Goal: Task Accomplishment & Management: Manage account settings

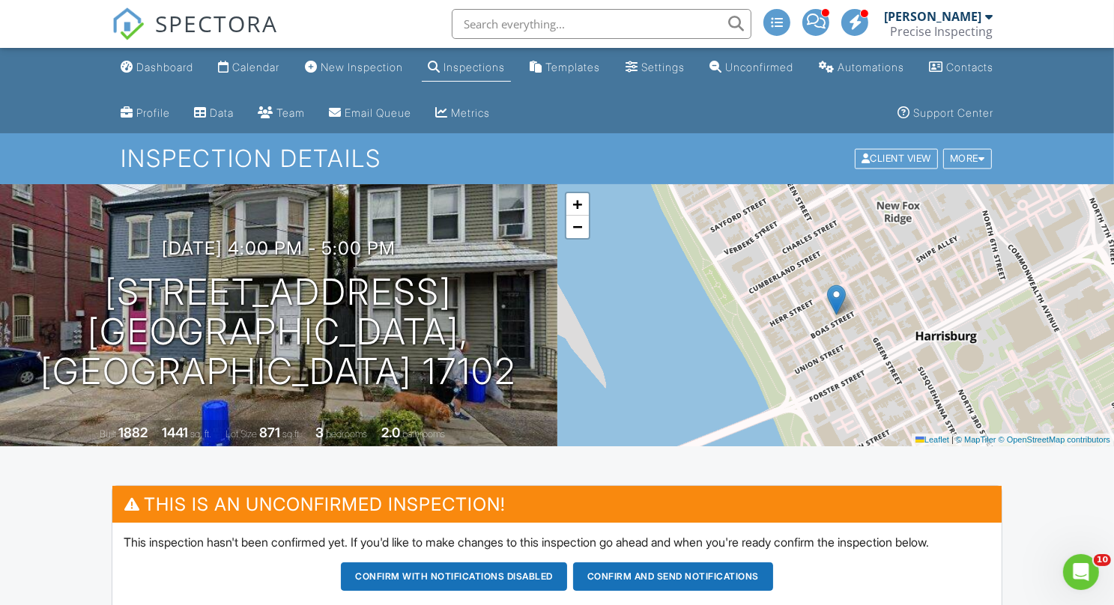
scroll to position [43, 0]
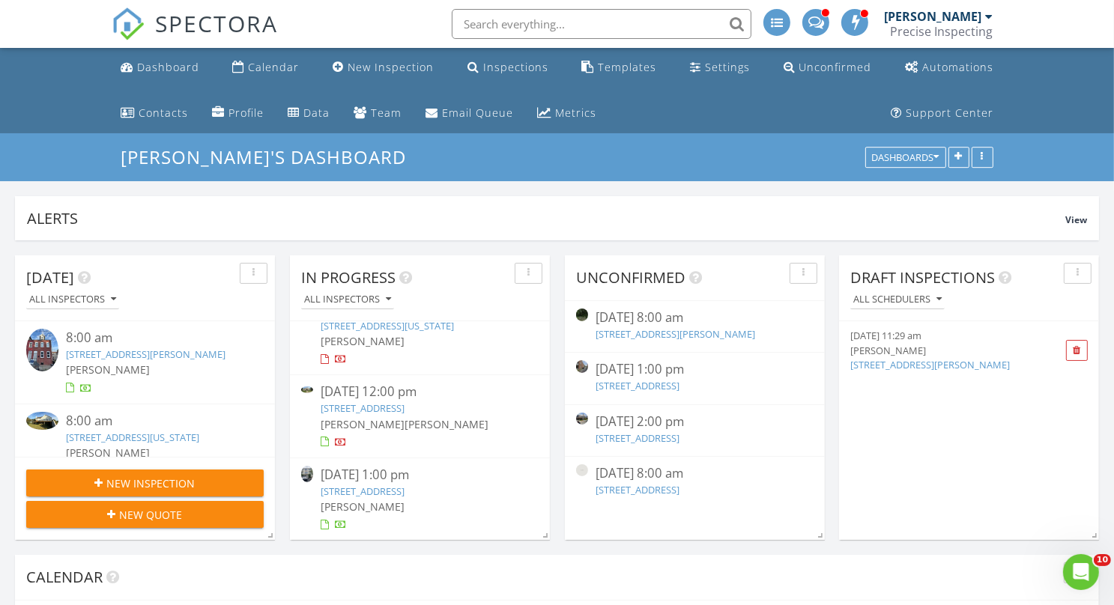
click at [553, 21] on input "text" at bounding box center [602, 24] width 300 height 30
paste input "336 E. 2nd Ave"
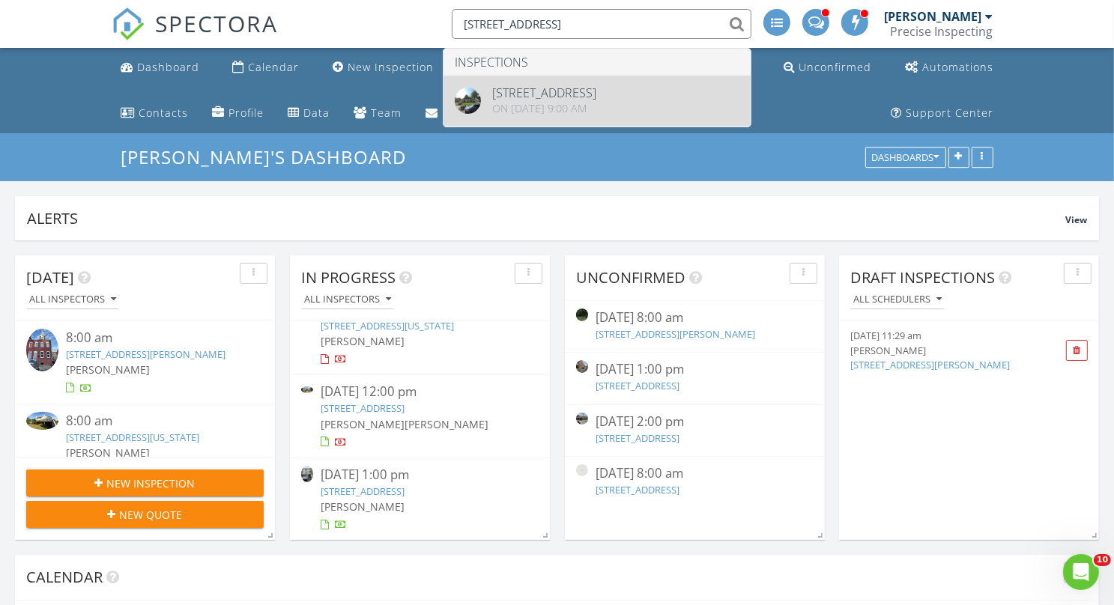
type input "336 E. 2nd Ave"
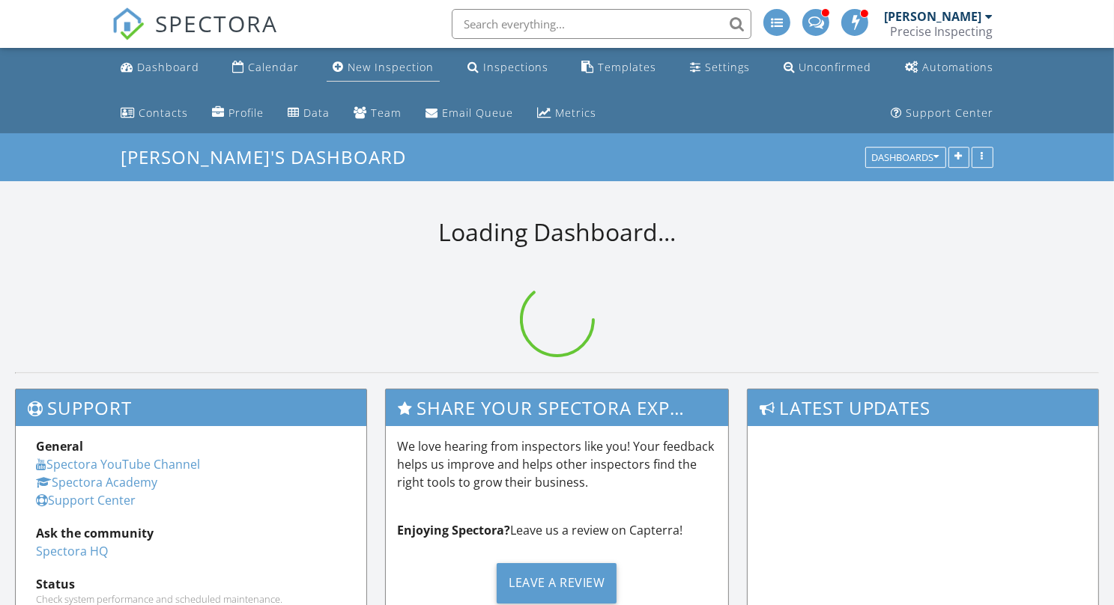
click at [411, 65] on div "New Inspection" at bounding box center [390, 67] width 86 height 14
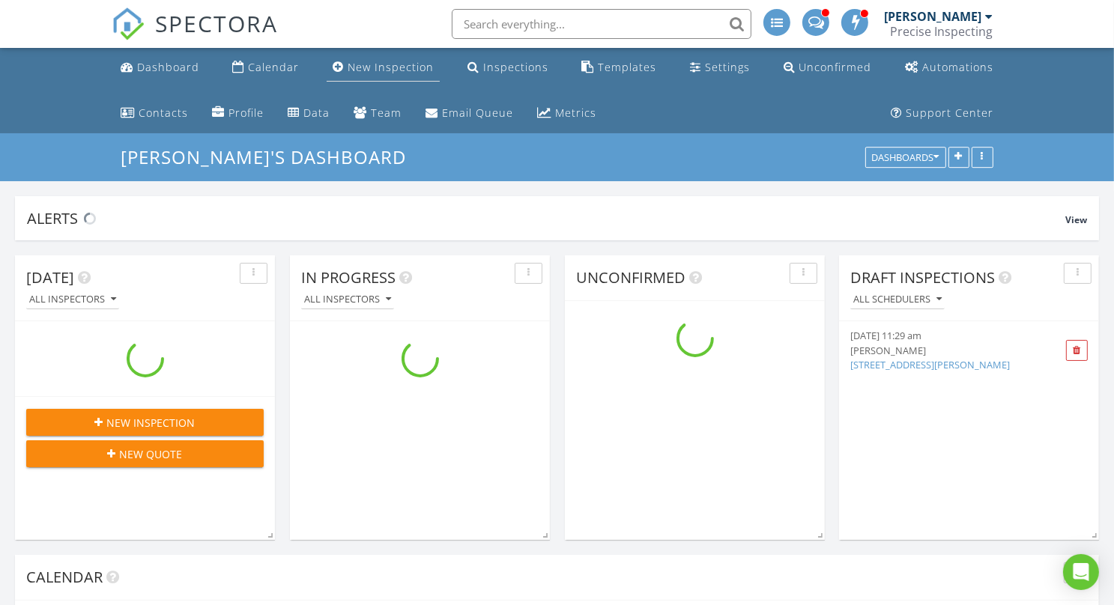
scroll to position [1899, 1126]
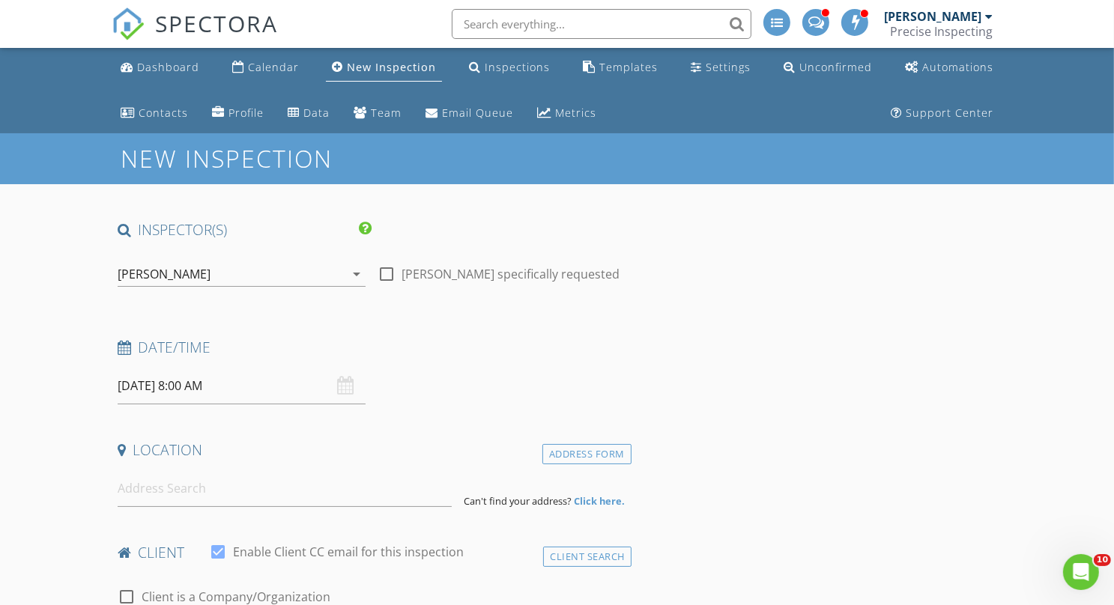
scroll to position [2, 0]
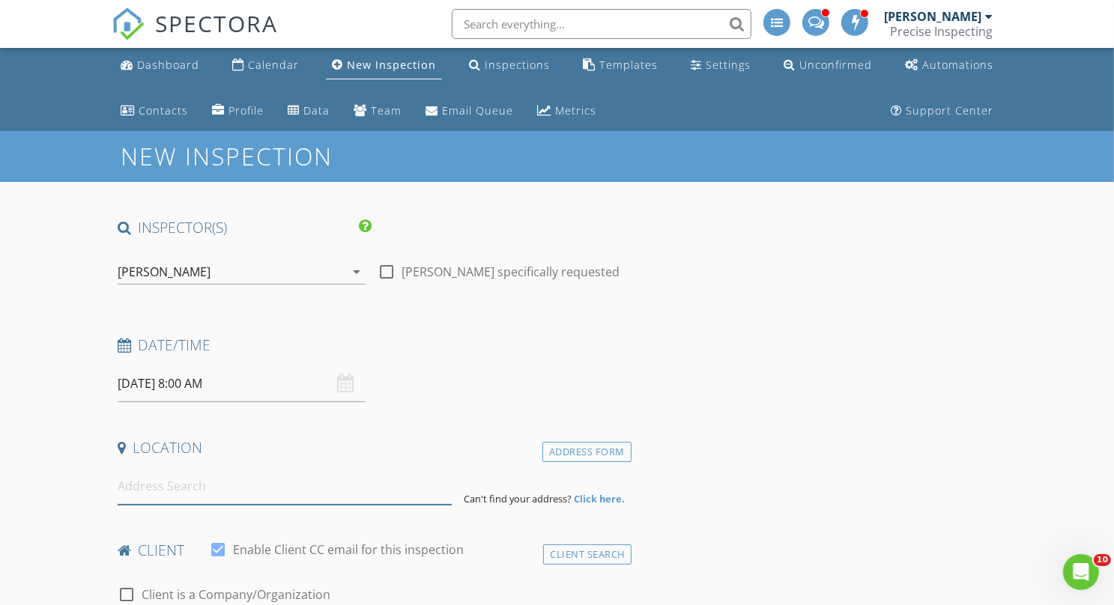
click at [191, 476] on input at bounding box center [285, 486] width 335 height 37
paste input "2578 Woodview Drive Lancaster"
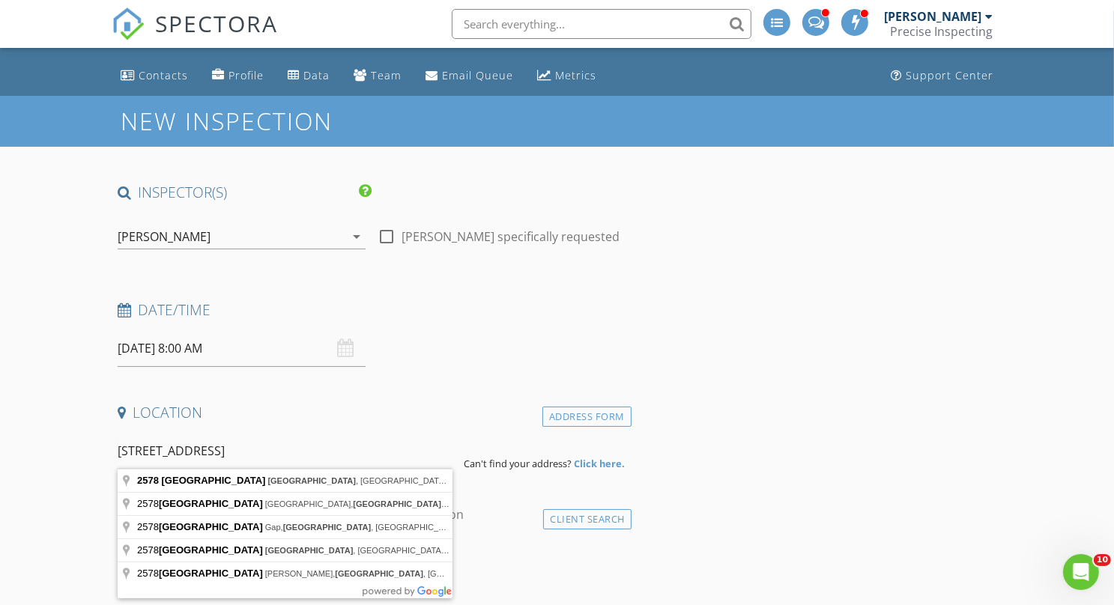
scroll to position [38, 0]
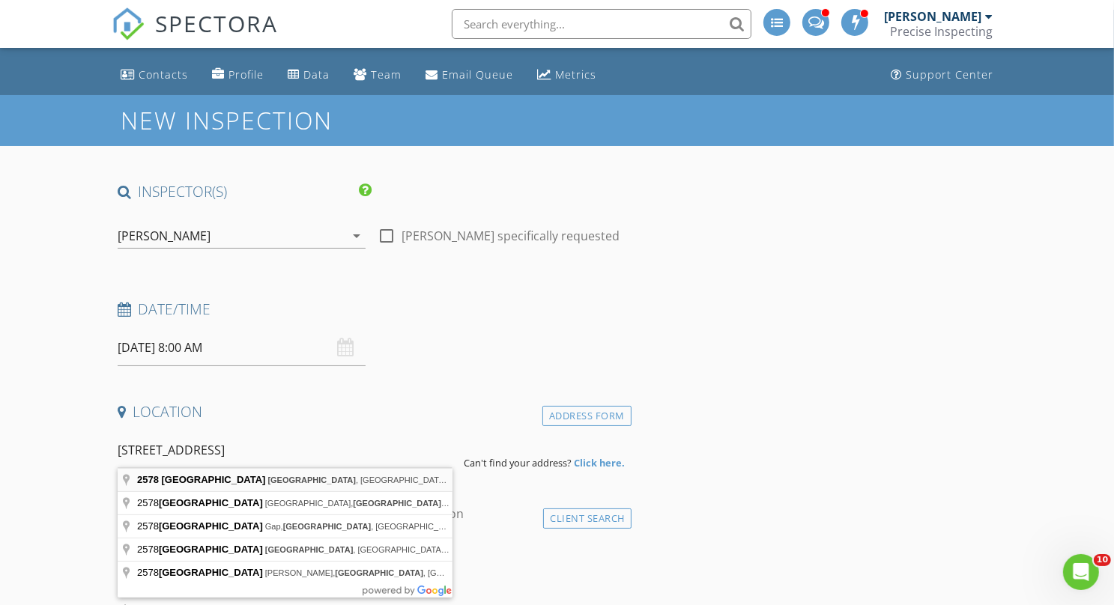
type input "2578 Woodview Drive, Lancaster, PA, USA"
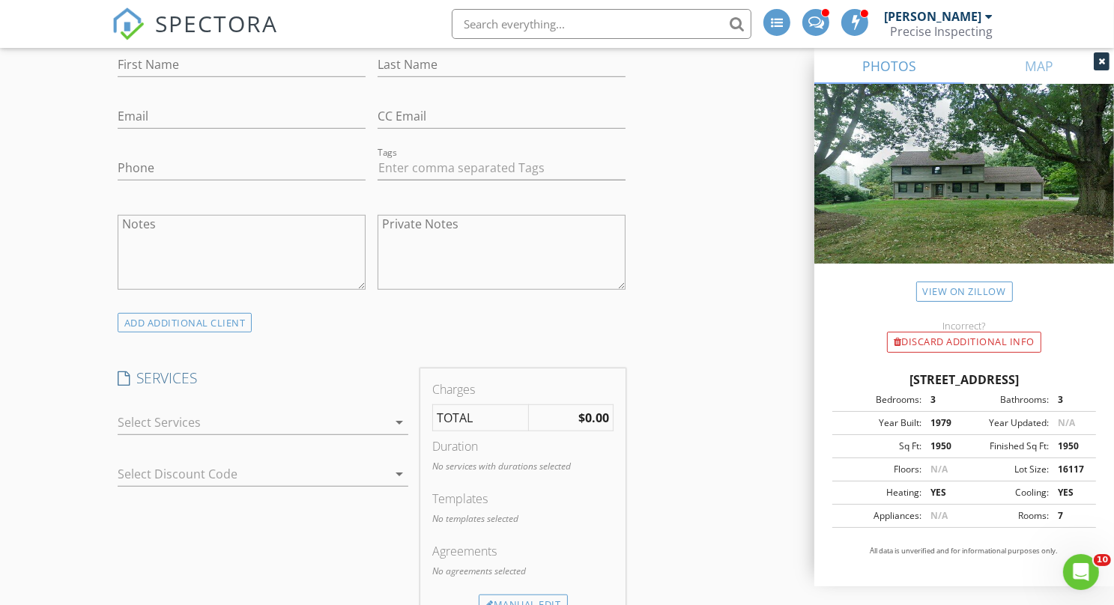
scroll to position [892, 0]
click at [399, 411] on icon "arrow_drop_down" at bounding box center [399, 420] width 18 height 18
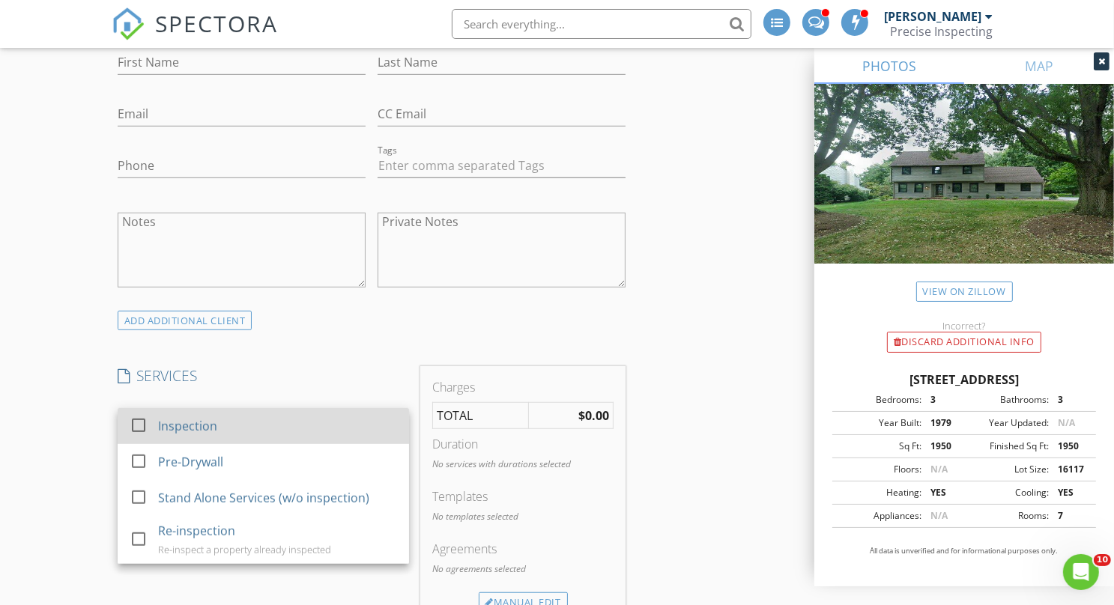
click at [137, 419] on div at bounding box center [138, 425] width 25 height 25
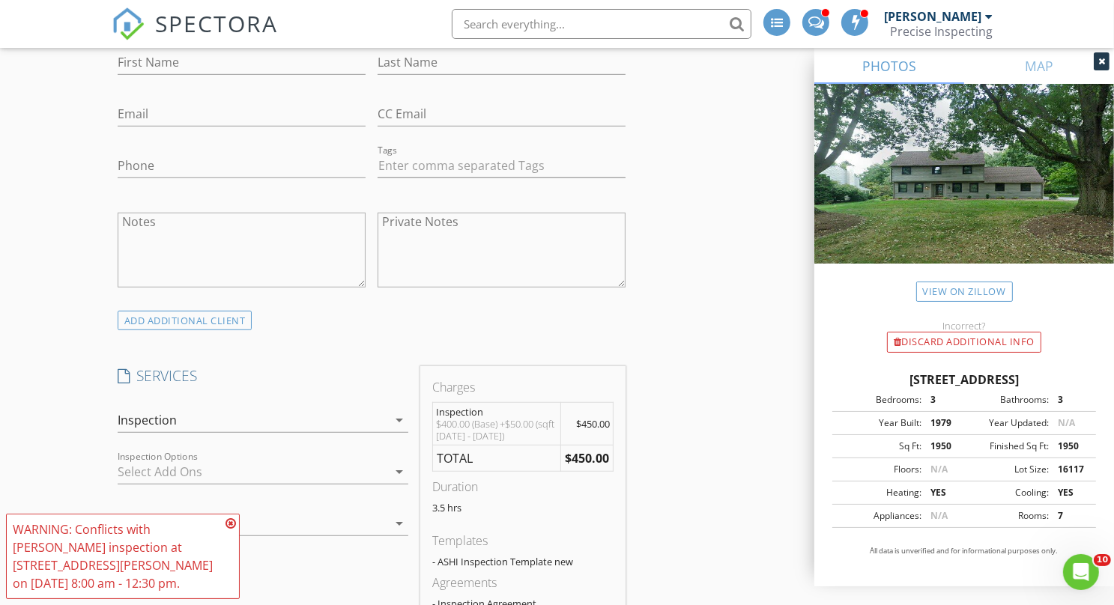
click at [388, 476] on div "arrow_drop_down" at bounding box center [397, 472] width 21 height 18
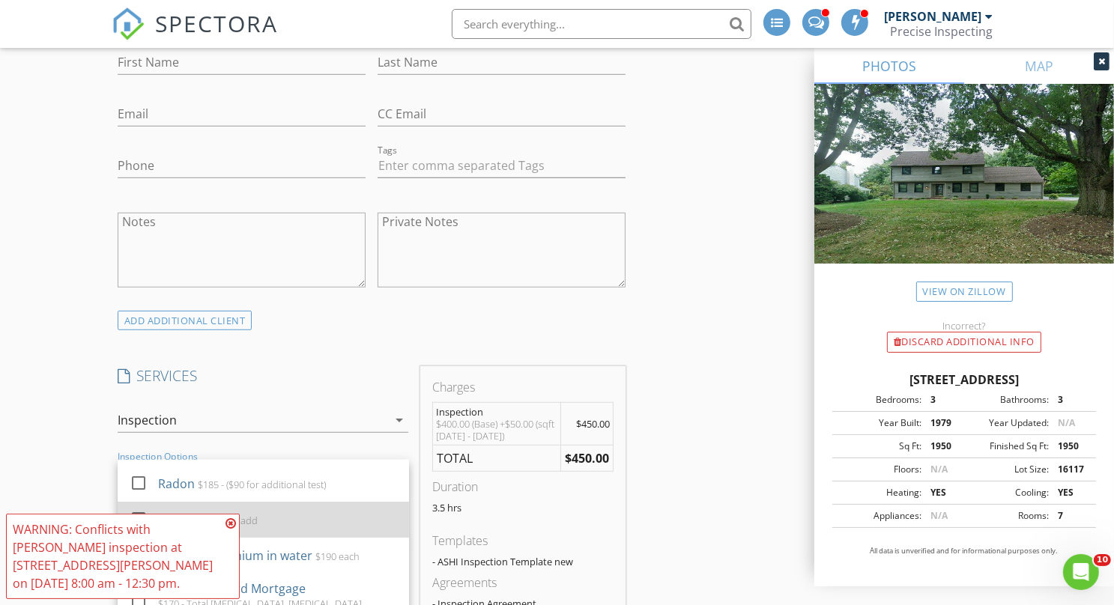
scroll to position [100, 0]
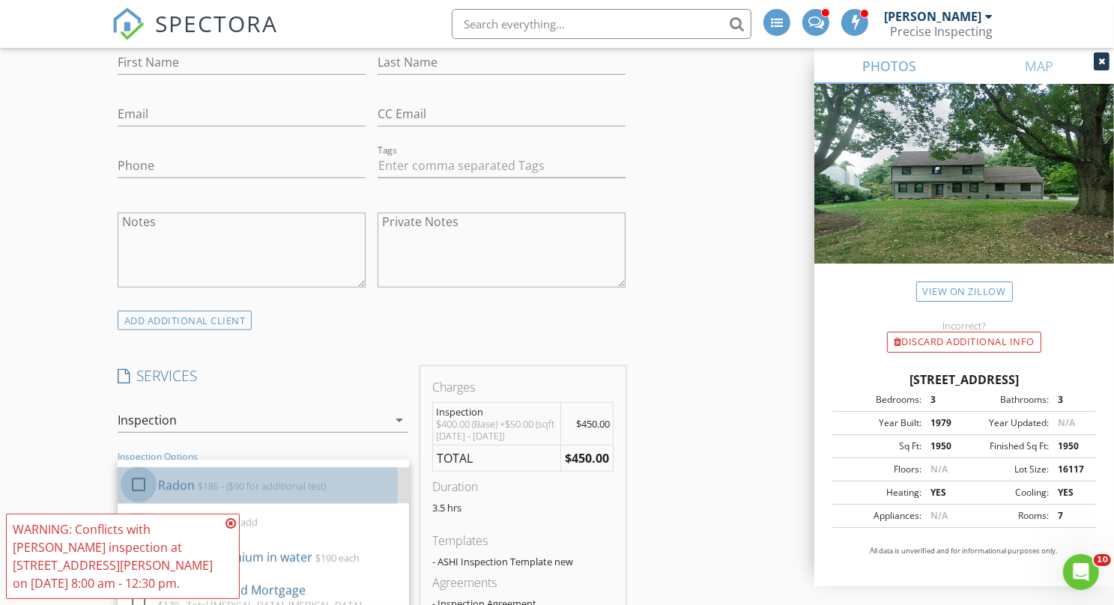
click at [142, 480] on div at bounding box center [138, 484] width 25 height 25
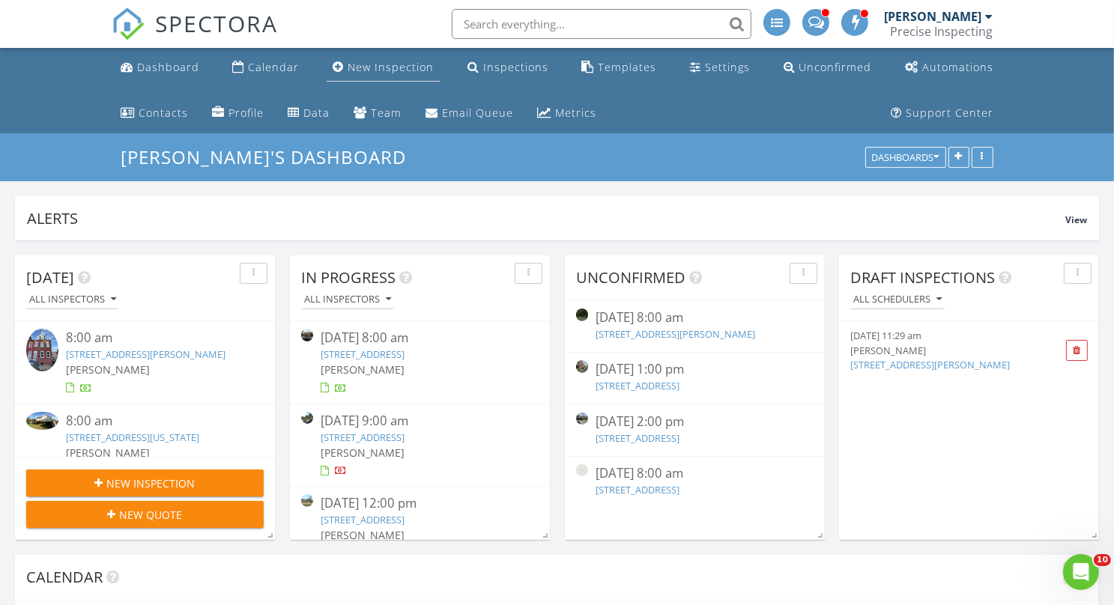
click at [401, 71] on div "New Inspection" at bounding box center [390, 67] width 86 height 14
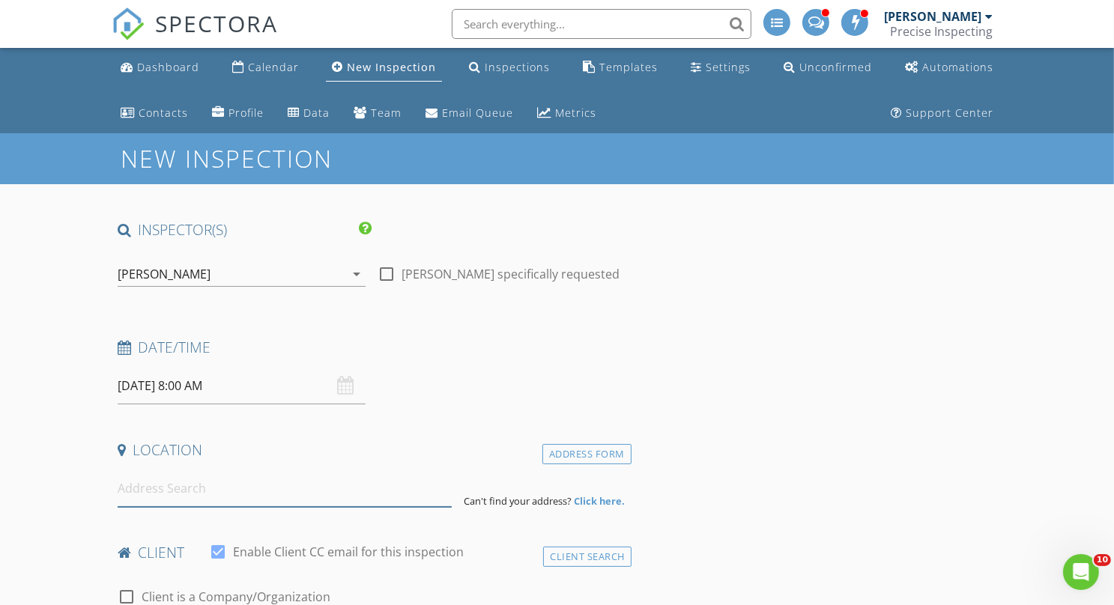
click at [211, 494] on input at bounding box center [285, 488] width 335 height 37
paste input "[STREET_ADDRESS][PERSON_NAME][PERSON_NAME]"
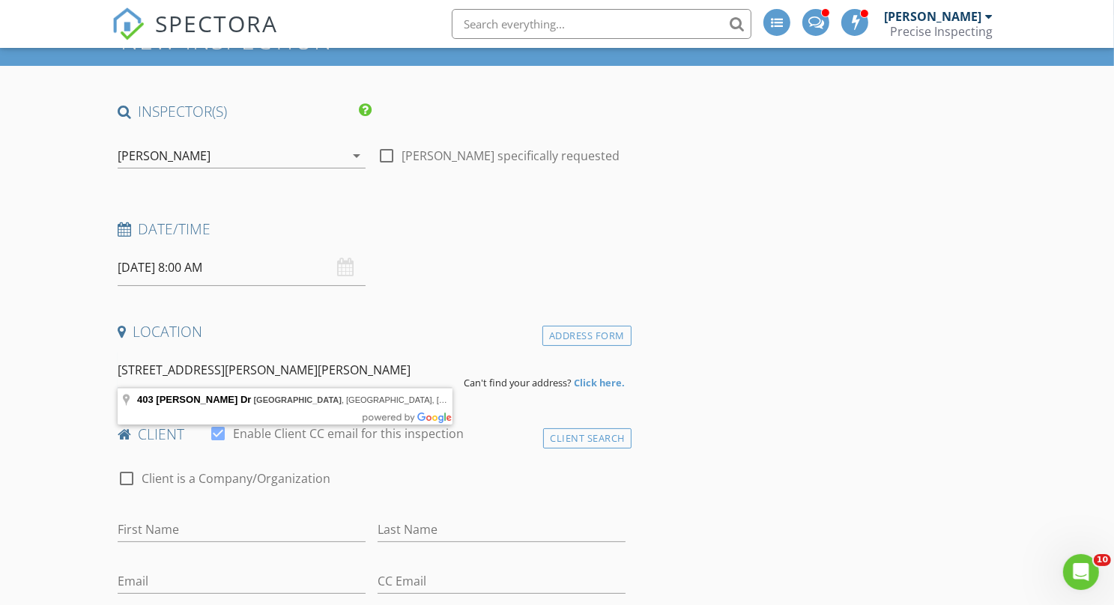
scroll to position [120, 0]
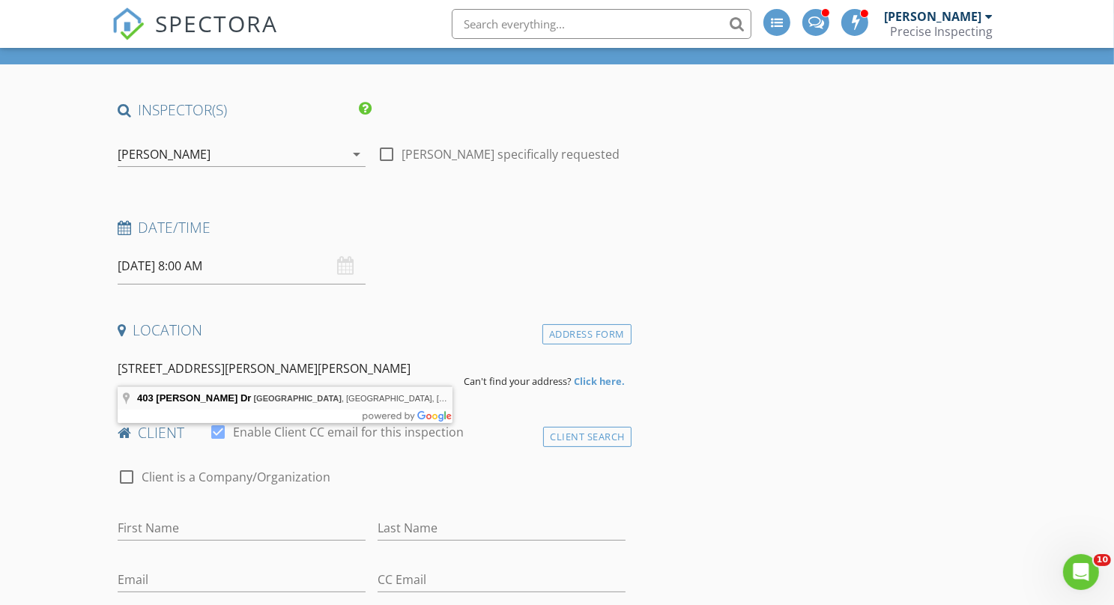
type input "403 Carter Moir Dr, Lancaster, PA, USA"
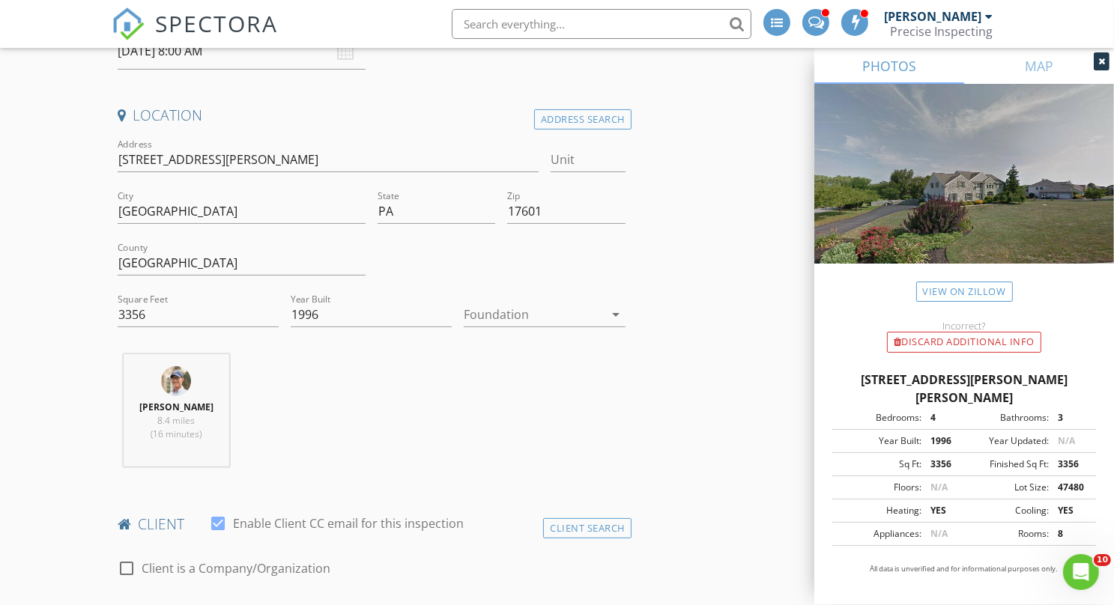
scroll to position [341, 0]
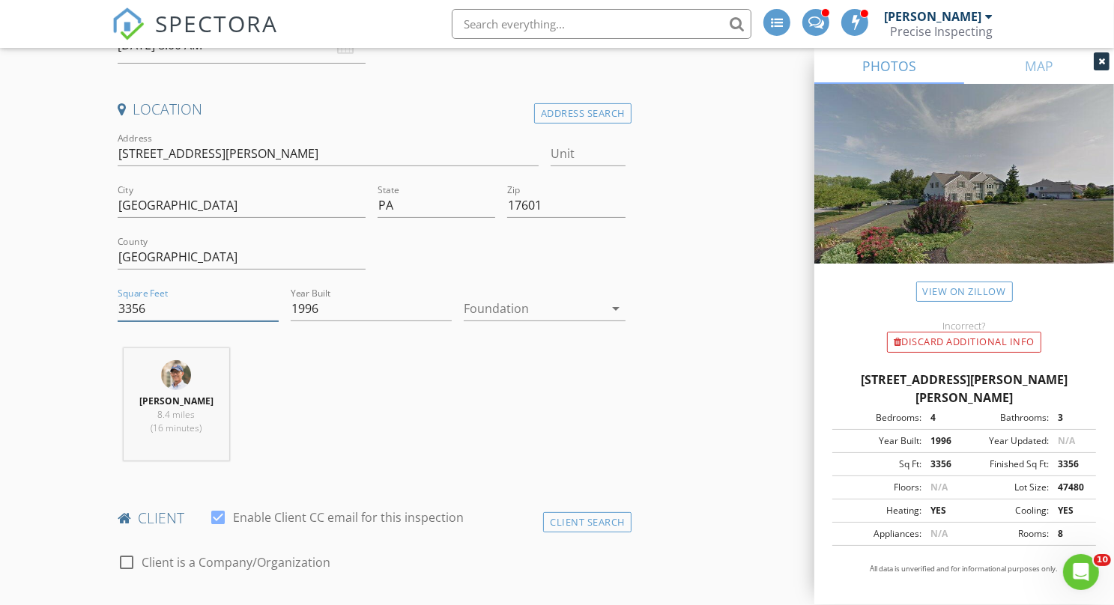
drag, startPoint x: 154, startPoint y: 303, endPoint x: 73, endPoint y: 303, distance: 81.6
click at [118, 303] on input "3356" at bounding box center [198, 309] width 161 height 25
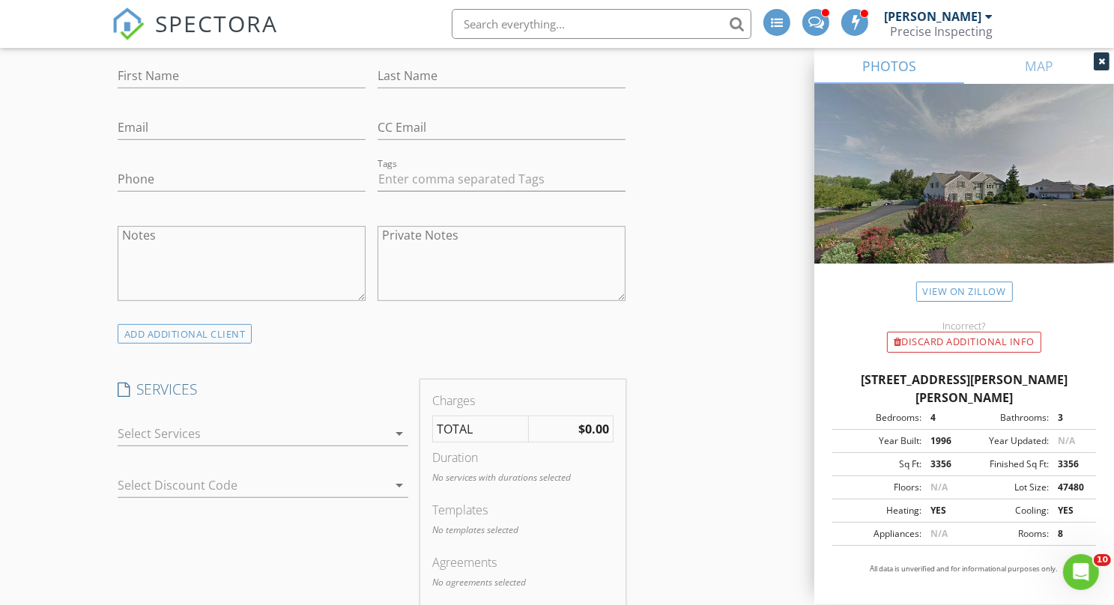
scroll to position [880, 0]
type input "5035"
click at [403, 425] on icon "arrow_drop_down" at bounding box center [399, 432] width 18 height 18
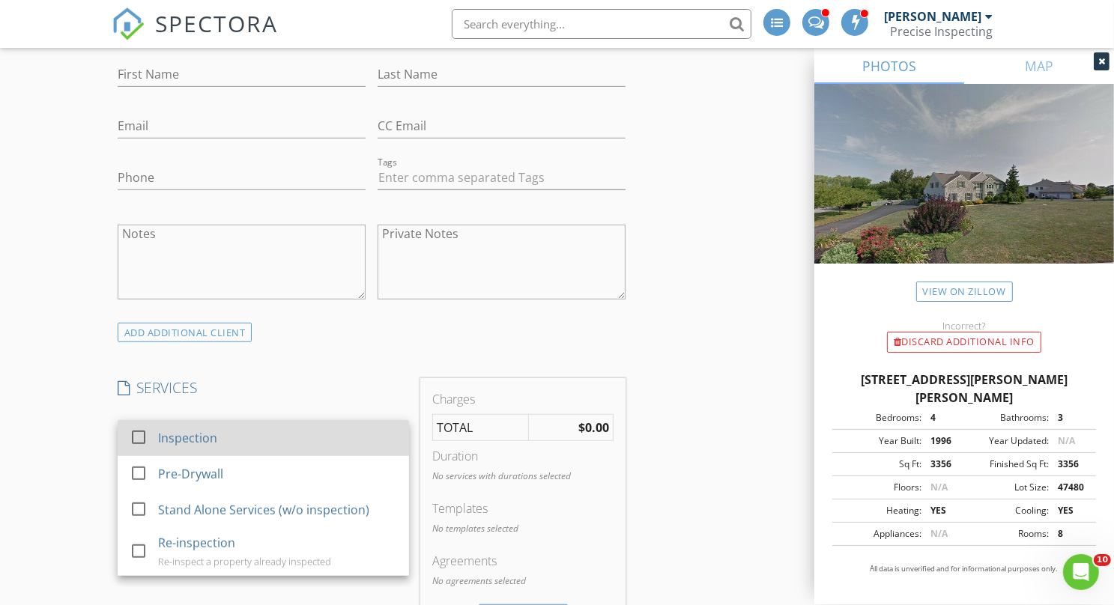
click at [133, 437] on div at bounding box center [138, 437] width 25 height 25
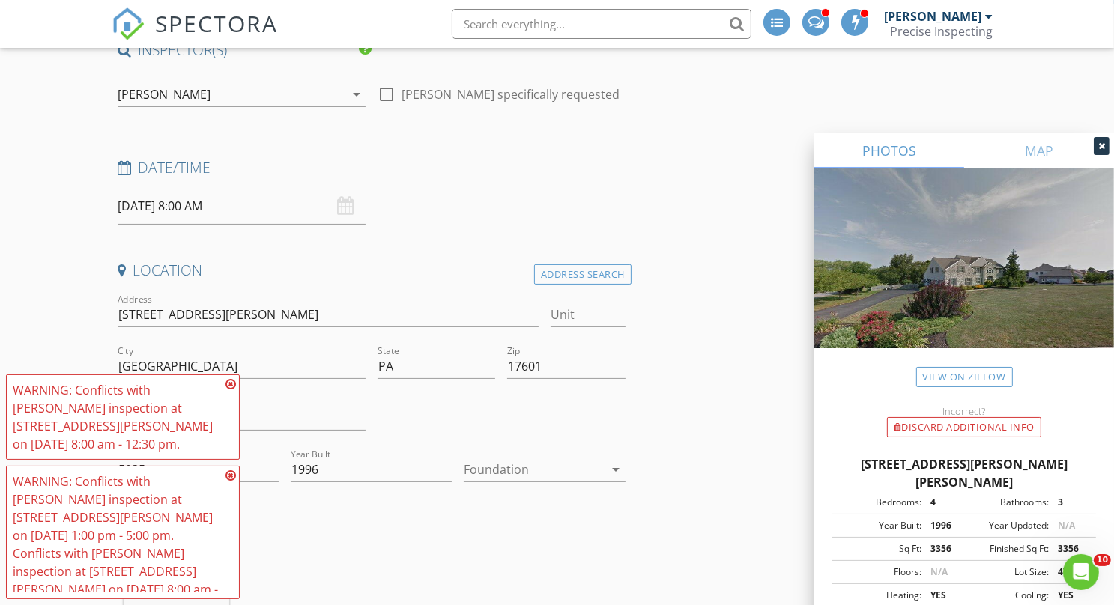
scroll to position [0, 0]
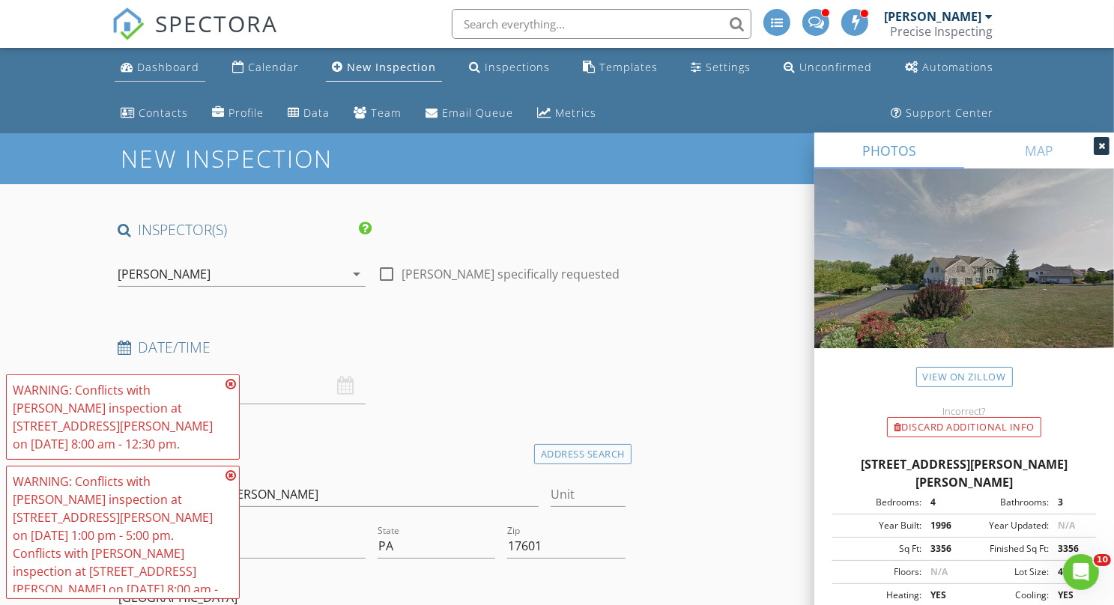
click at [185, 68] on div "Dashboard" at bounding box center [168, 67] width 62 height 14
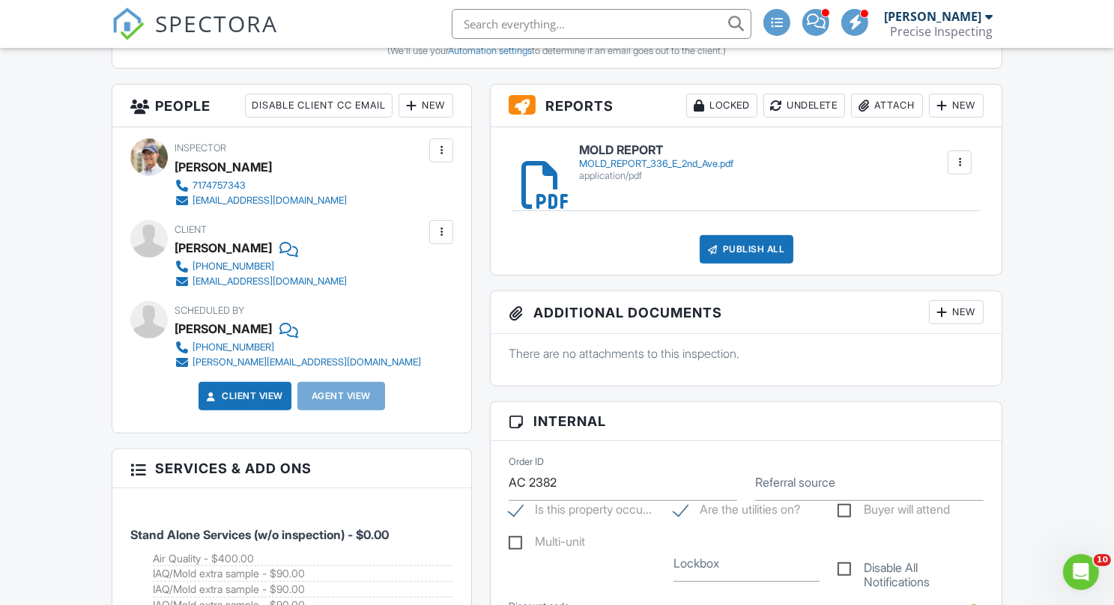
scroll to position [565, 0]
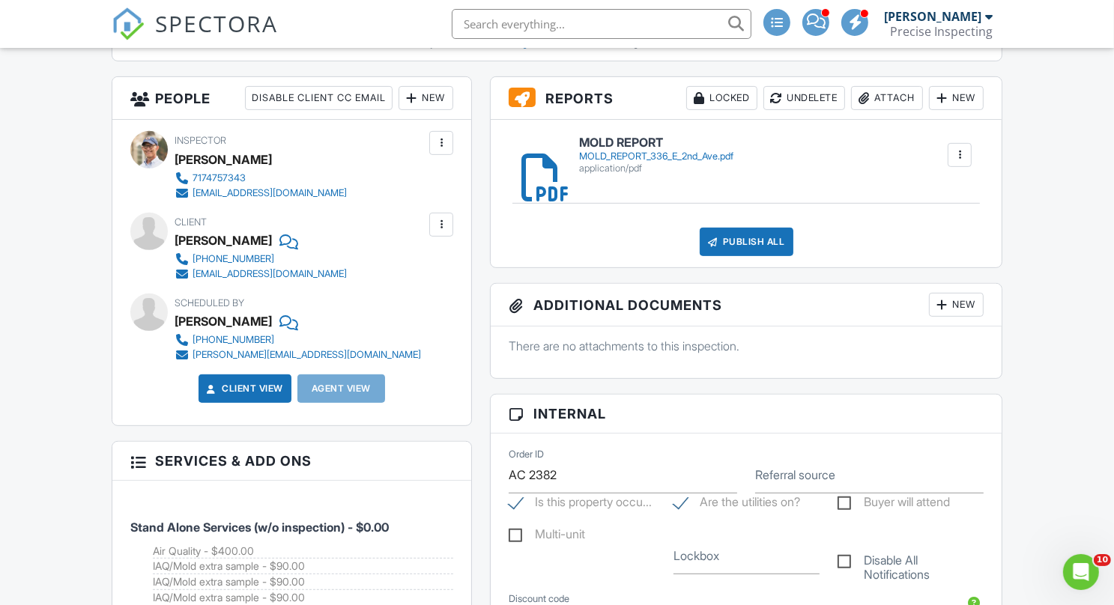
click at [636, 163] on div "application/pdf" at bounding box center [656, 169] width 154 height 12
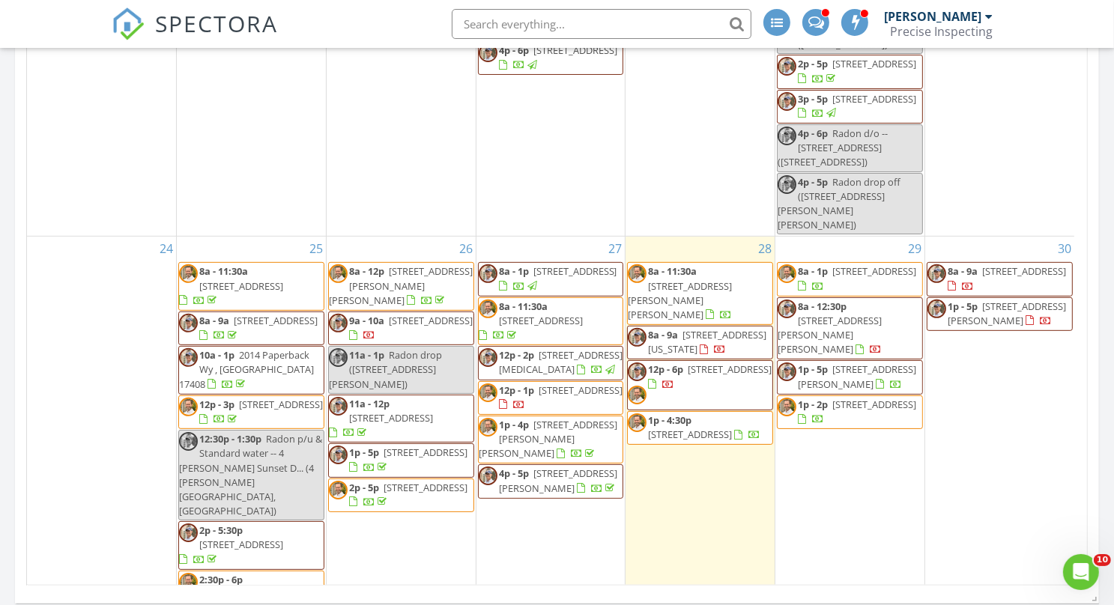
scroll to position [140, 0]
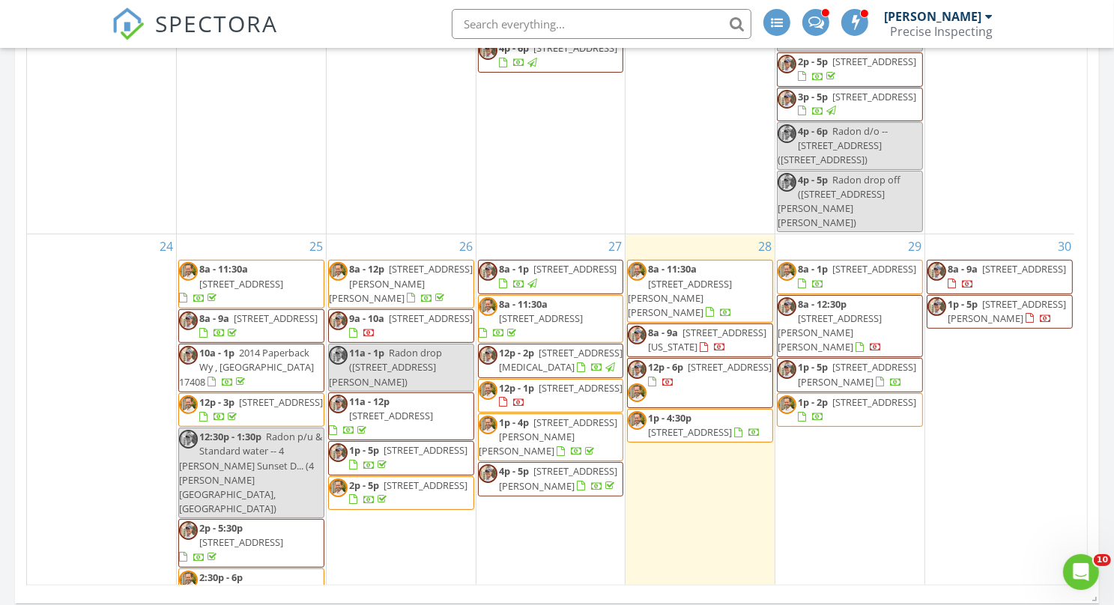
click at [443, 312] on span "336 E 2nd Ave, Lititz 17543" at bounding box center [431, 318] width 84 height 13
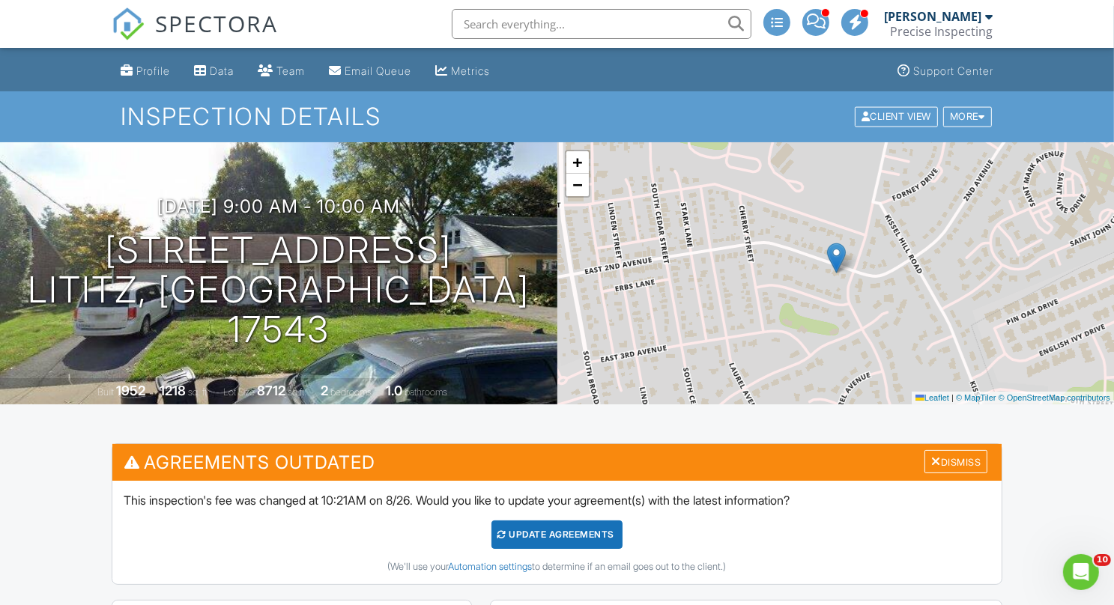
scroll to position [5, 0]
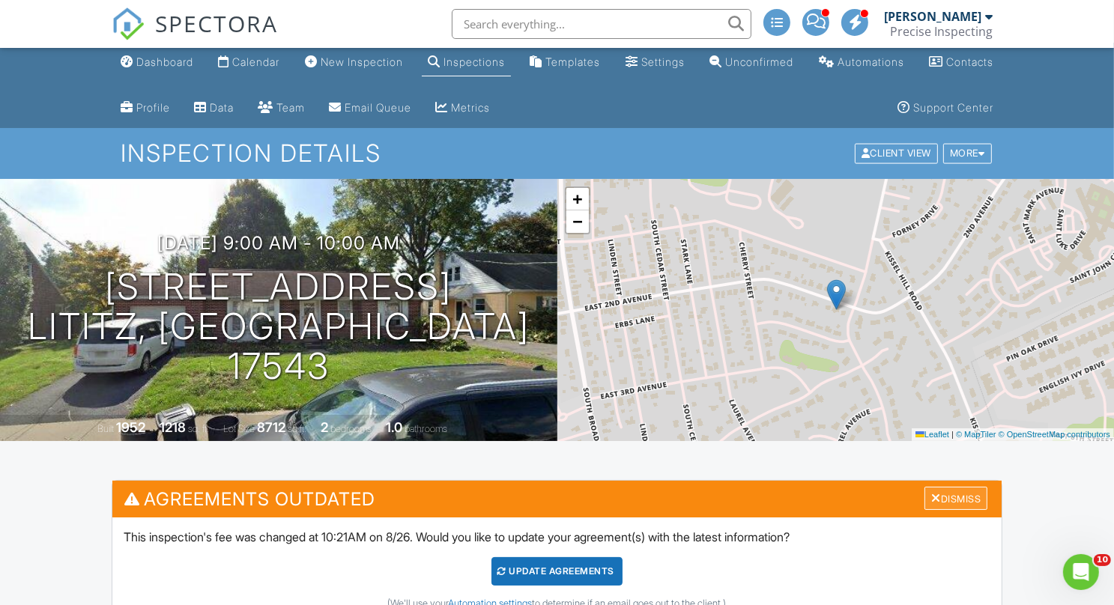
click at [944, 497] on div "Dismiss" at bounding box center [955, 498] width 63 height 23
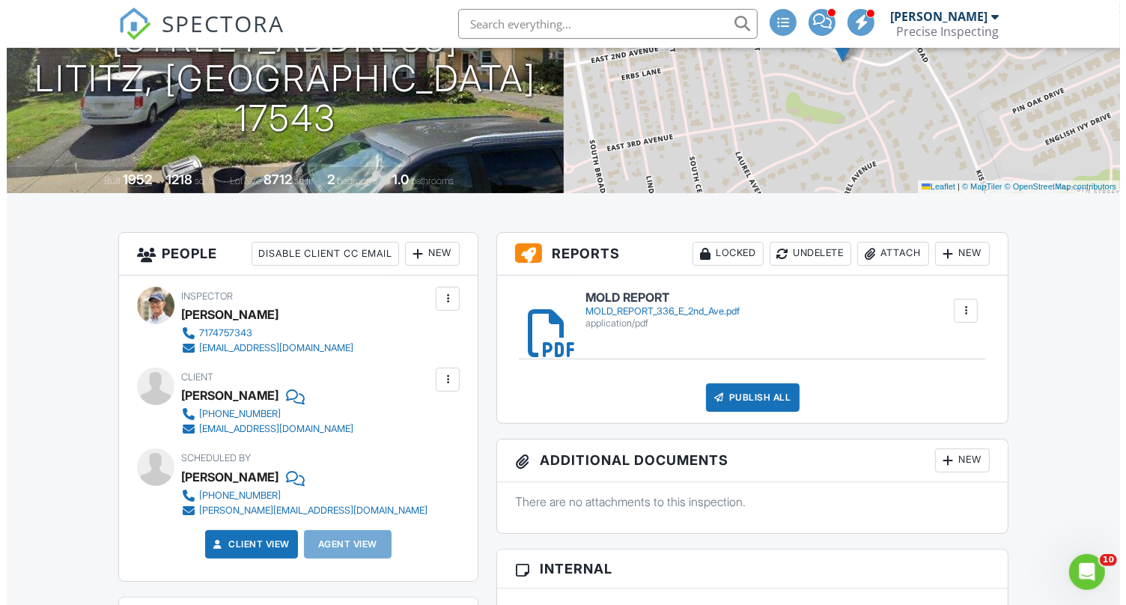
scroll to position [258, 0]
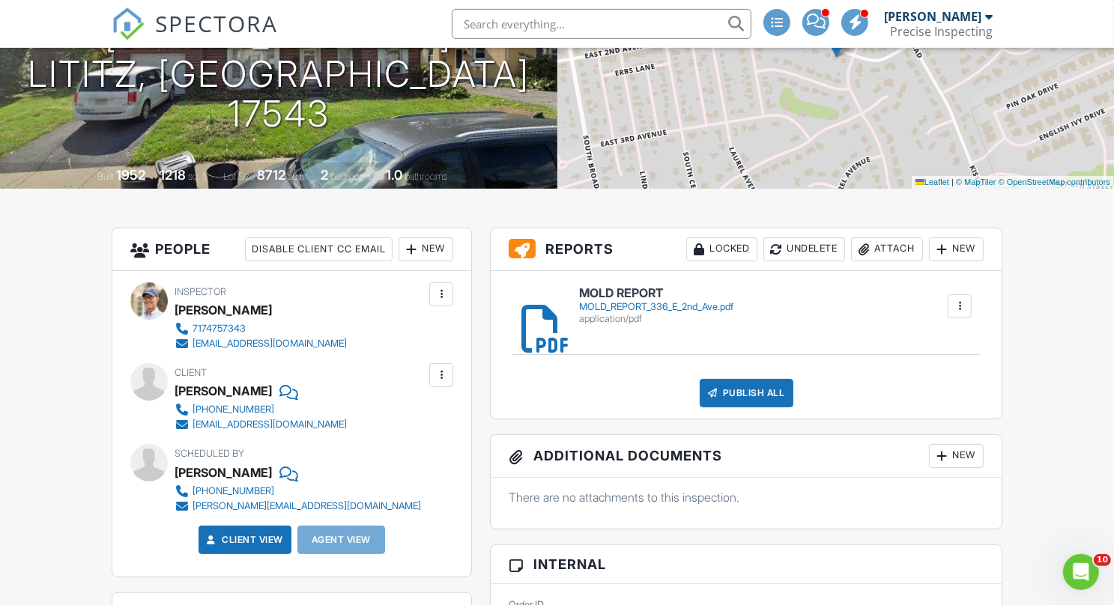
click at [771, 394] on div "Publish All" at bounding box center [746, 393] width 94 height 28
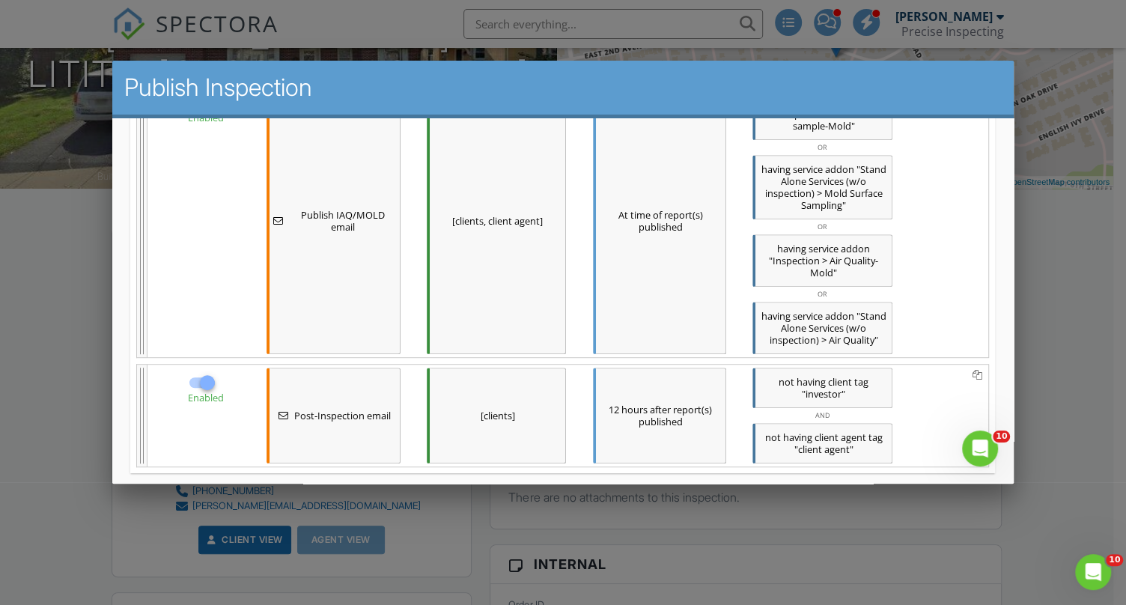
scroll to position [652, 0]
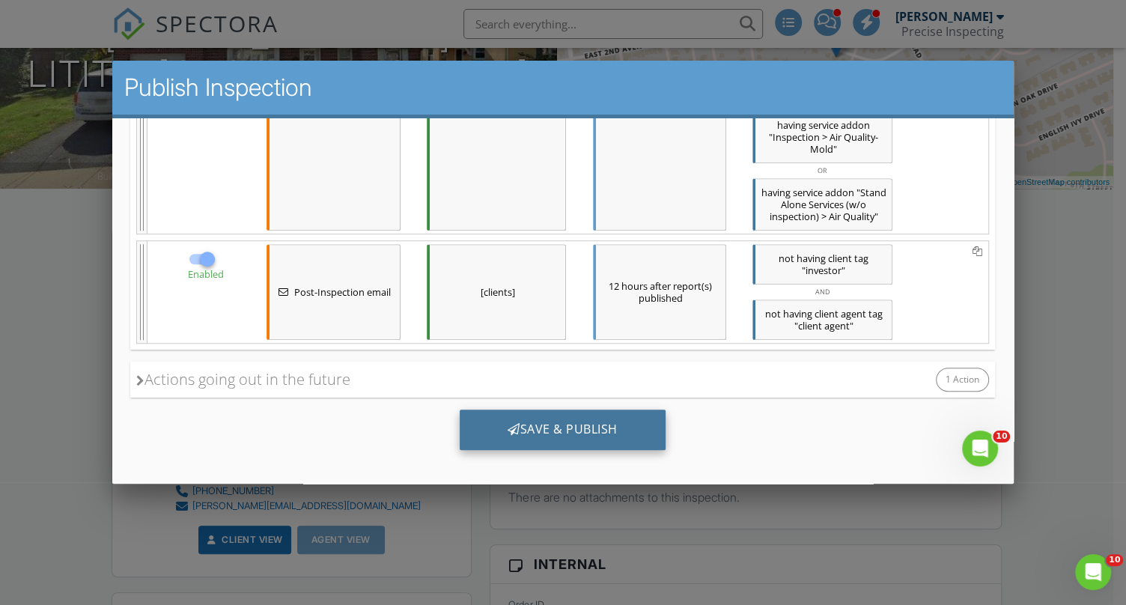
click at [526, 430] on div "Save & Publish" at bounding box center [563, 429] width 206 height 40
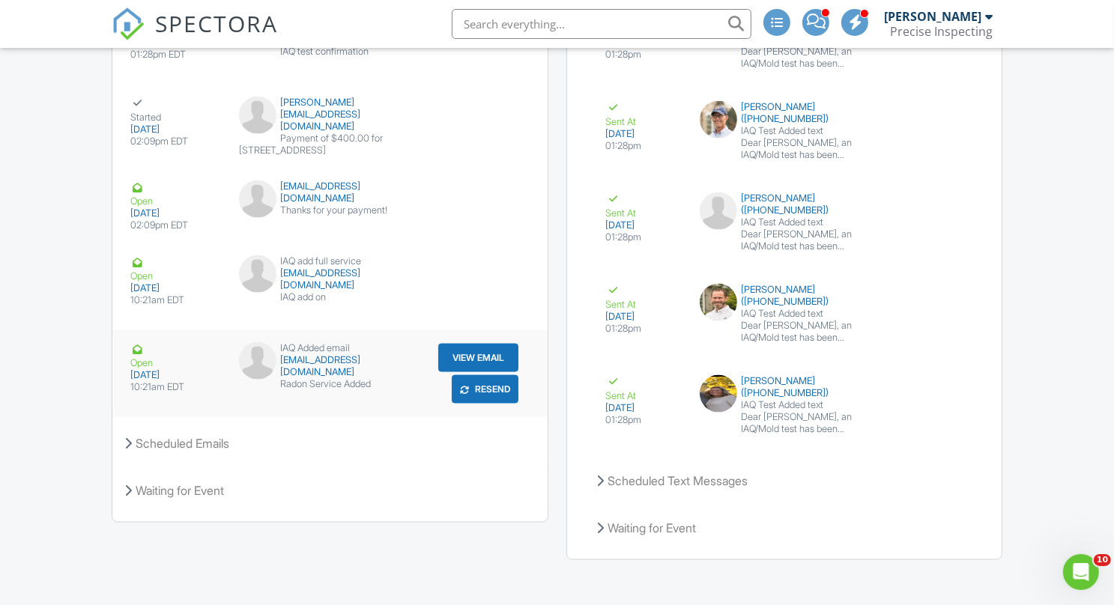
click at [490, 360] on button "View Email" at bounding box center [478, 358] width 80 height 28
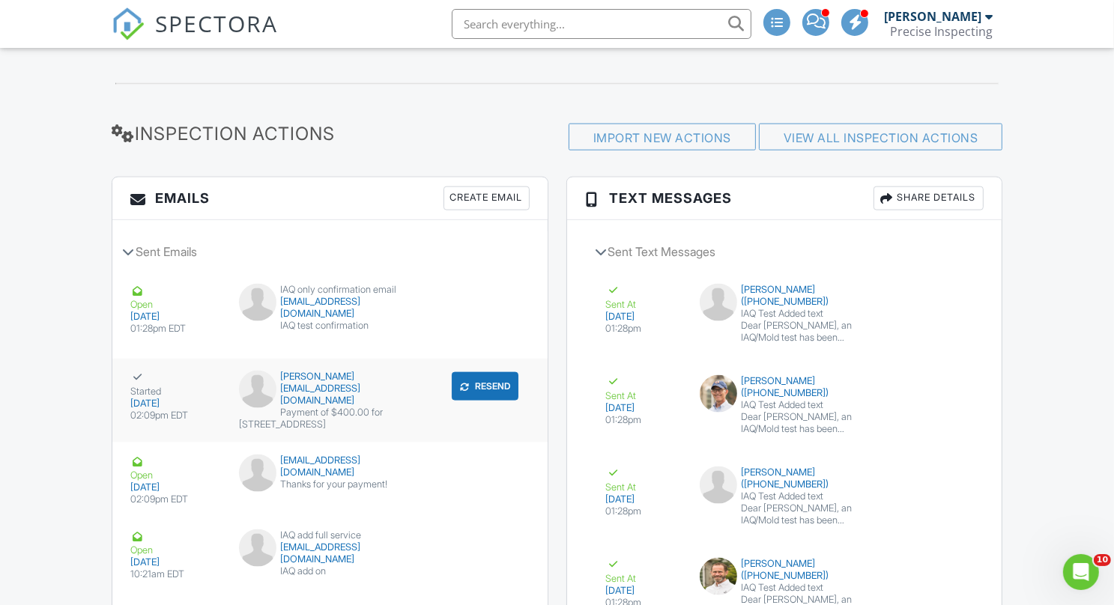
scroll to position [1833, 0]
click at [508, 192] on div "Create Email" at bounding box center [486, 198] width 86 height 24
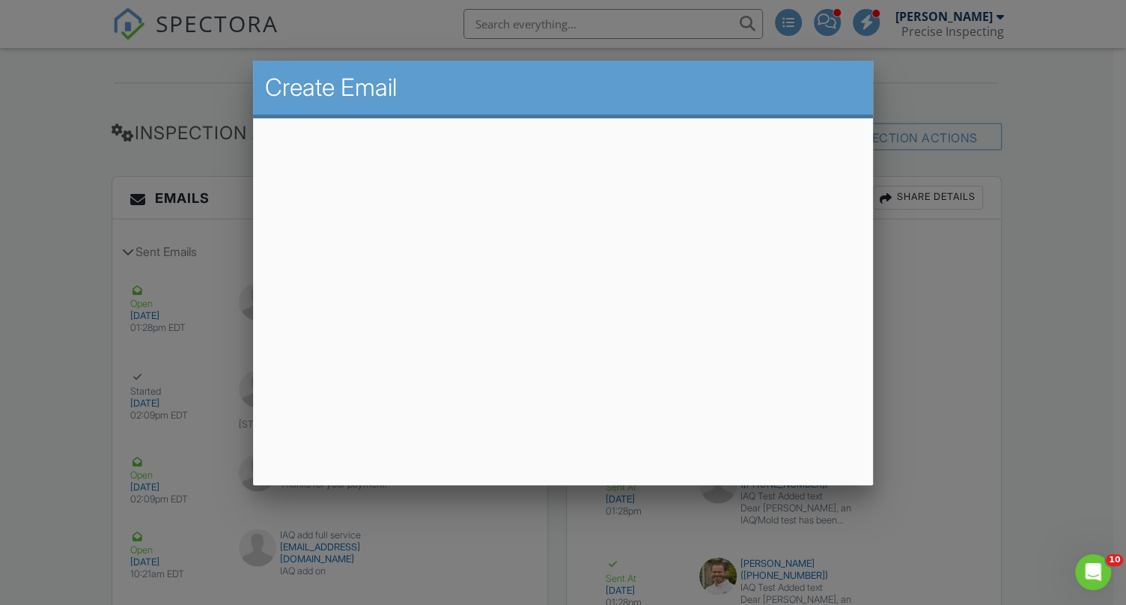
click at [920, 298] on div at bounding box center [563, 303] width 1126 height 756
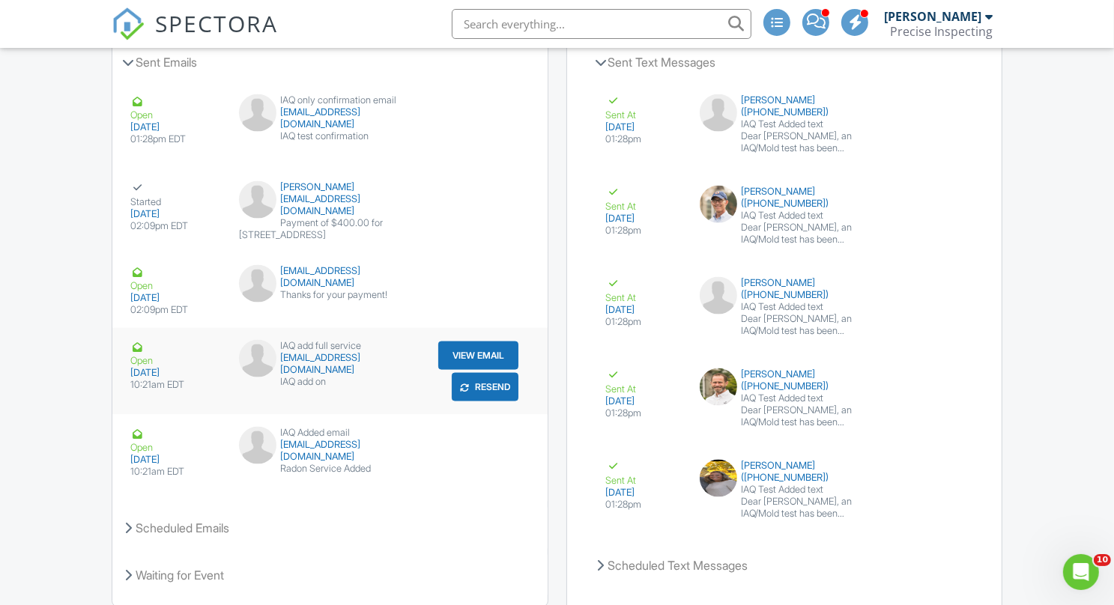
scroll to position [2106, 0]
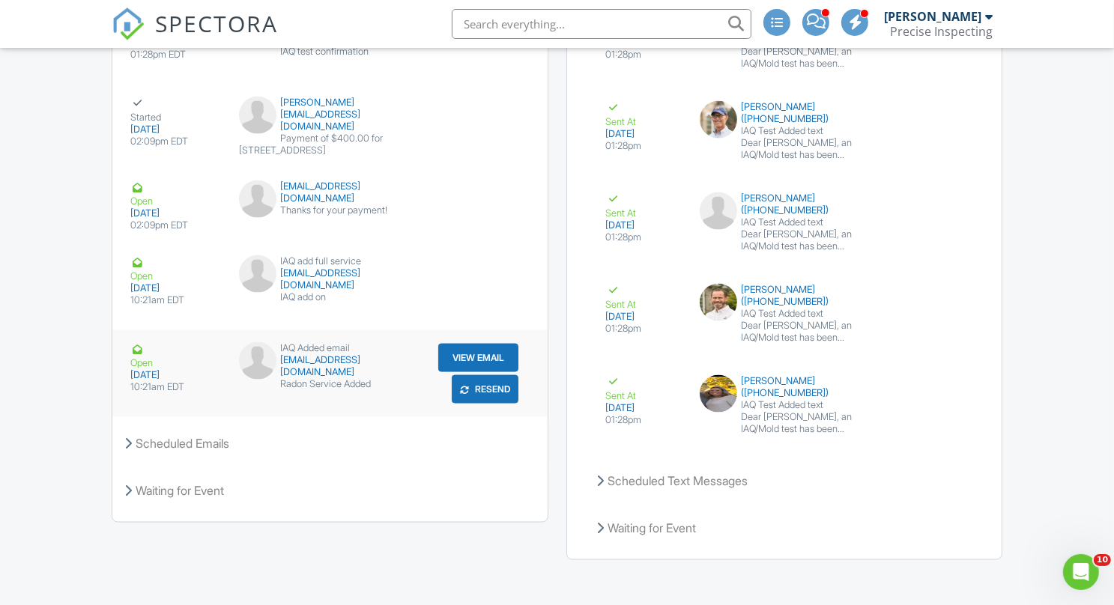
click at [500, 366] on button "View Email" at bounding box center [478, 358] width 80 height 28
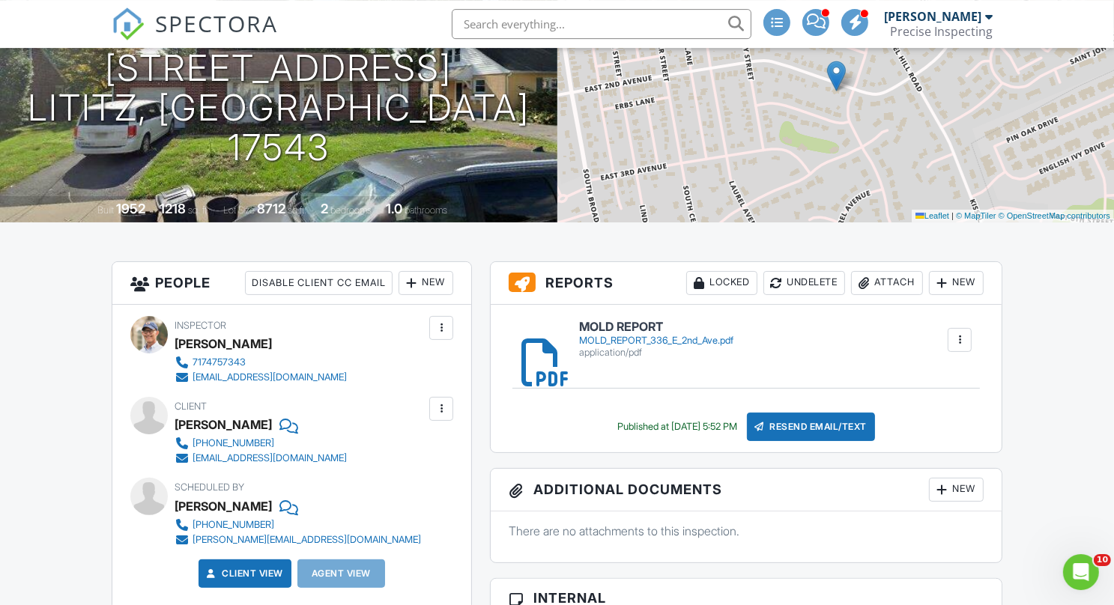
scroll to position [220, 0]
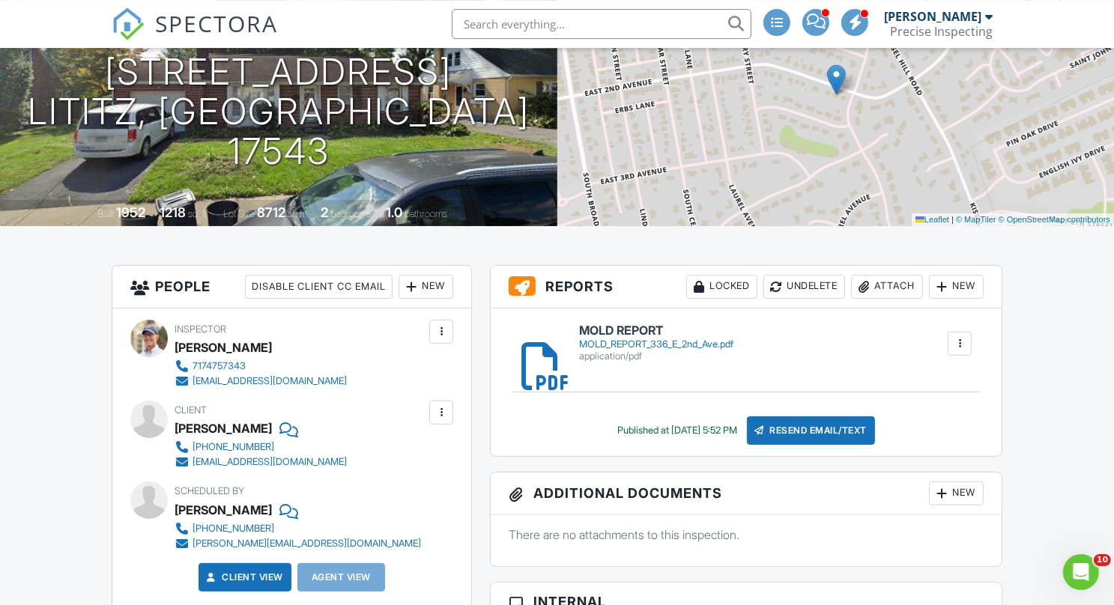
click at [962, 341] on div at bounding box center [959, 343] width 15 height 15
click at [966, 342] on div at bounding box center [959, 343] width 15 height 15
click at [680, 331] on h6 "MOLD REPORT" at bounding box center [656, 330] width 154 height 13
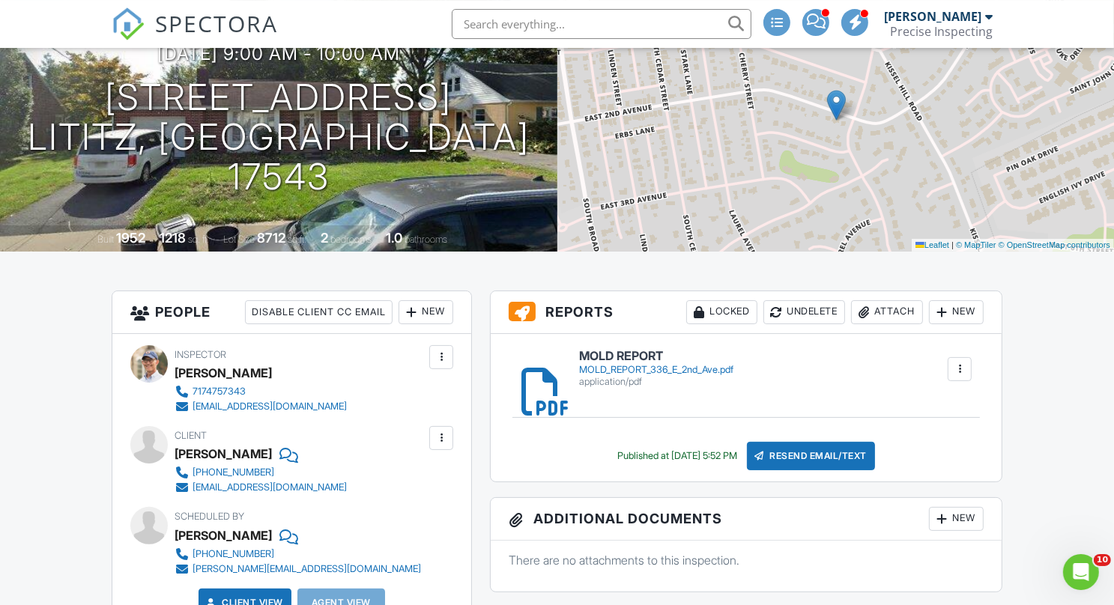
scroll to position [231, 0]
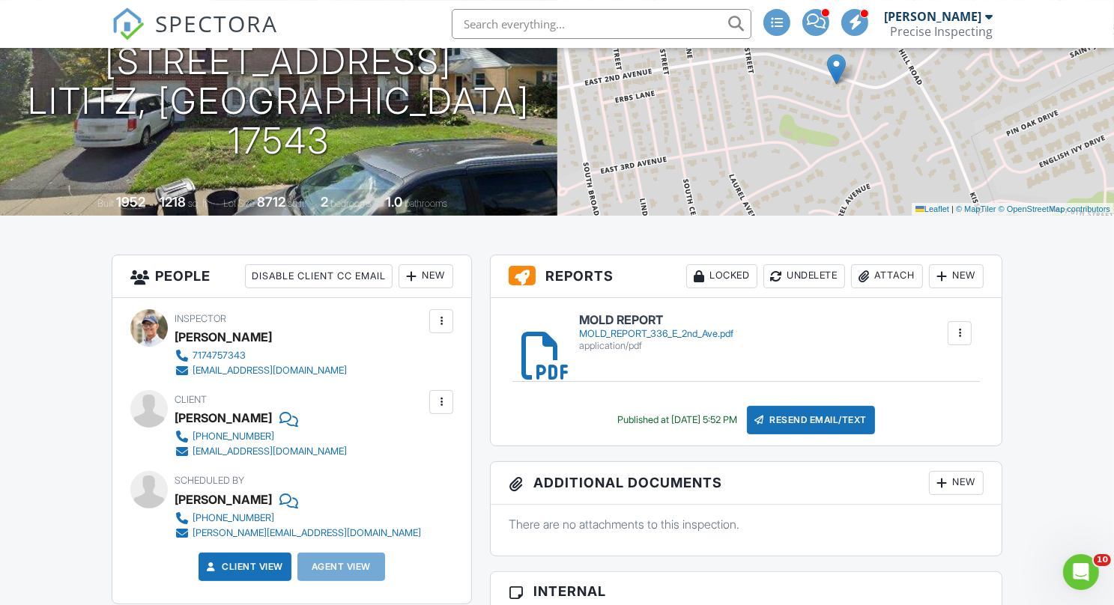
click at [965, 339] on div at bounding box center [959, 333] width 15 height 15
click at [960, 376] on link "Delete" at bounding box center [949, 374] width 55 height 16
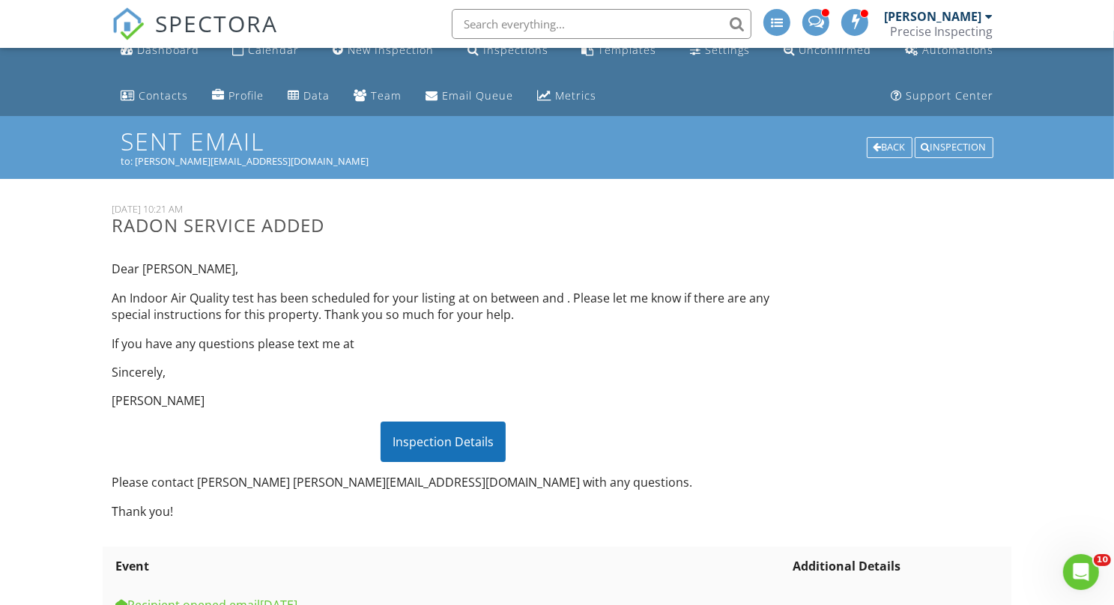
scroll to position [19, 0]
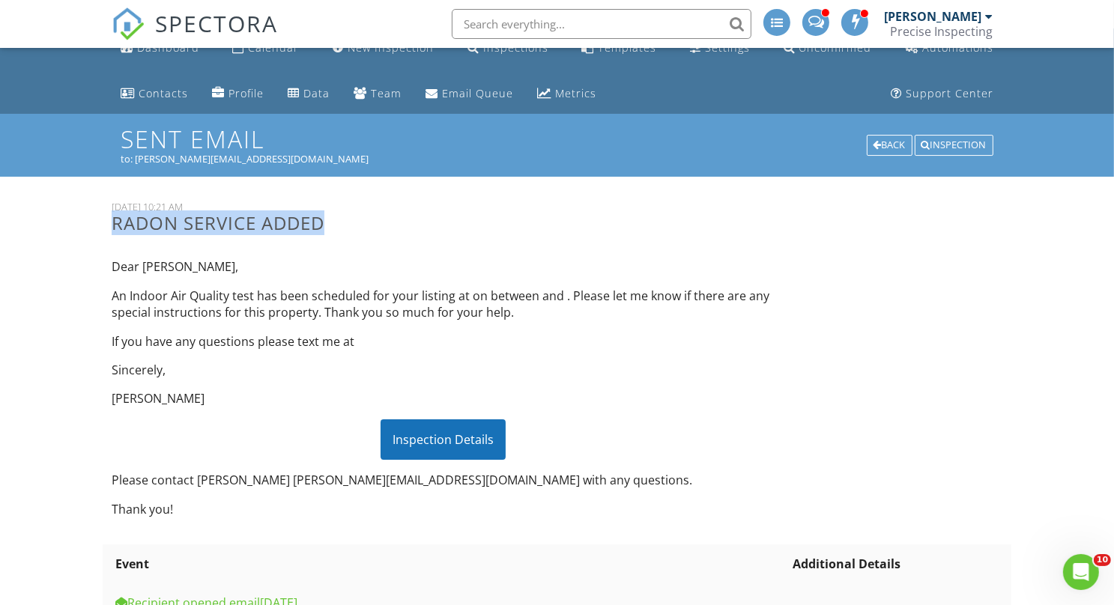
drag, startPoint x: 327, startPoint y: 222, endPoint x: 112, endPoint y: 225, distance: 214.9
click at [112, 225] on div "26 August, 2025 10:21 AM Radon Service Added" at bounding box center [443, 224] width 681 height 46
copy h3 "Radon Service Added"
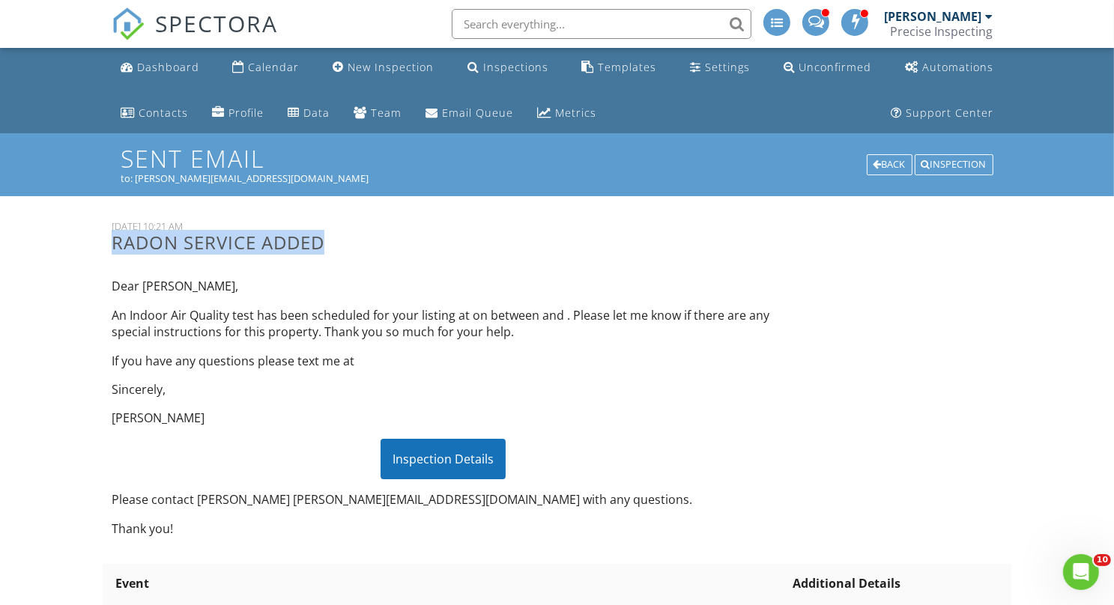
scroll to position [4, 0]
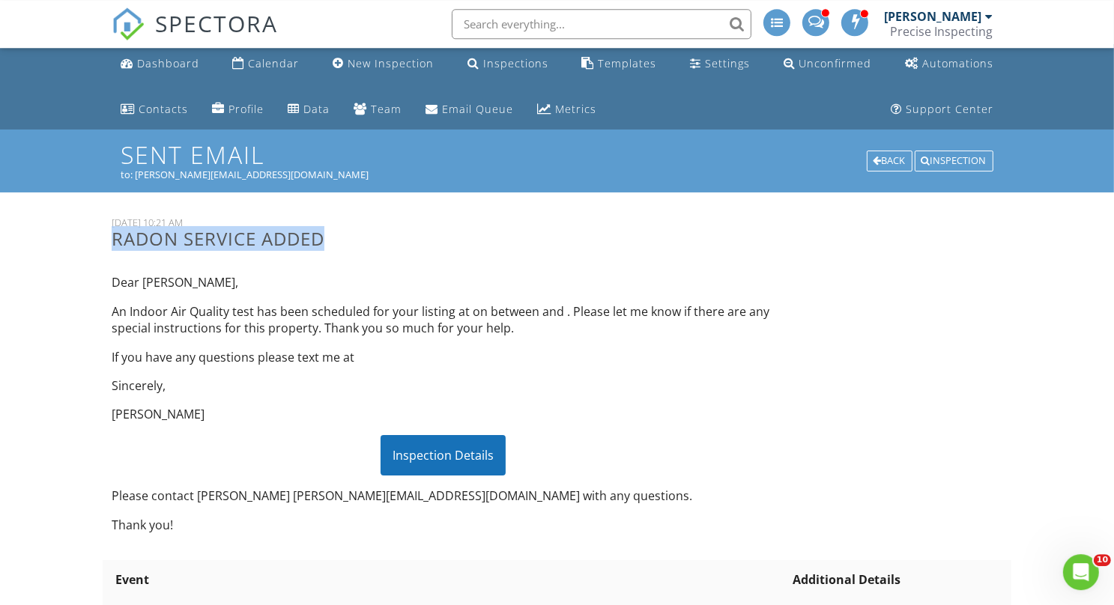
click at [488, 449] on div "Inspection Details" at bounding box center [442, 455] width 125 height 40
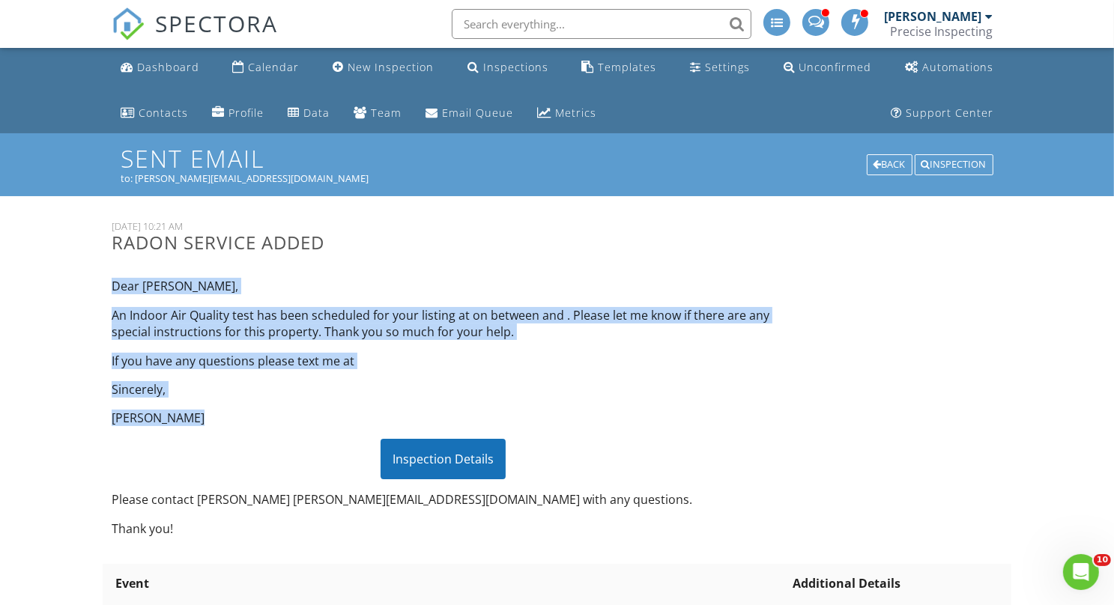
drag, startPoint x: 113, startPoint y: 285, endPoint x: 195, endPoint y: 417, distance: 155.7
click at [195, 417] on div "Dear Kayla, An Indoor Air Quality test has been scheduled for your listing at o…" at bounding box center [443, 407] width 681 height 283
copy div "Dear Kayla, An Indoor Air Quality test has been scheduled for your listing at o…"
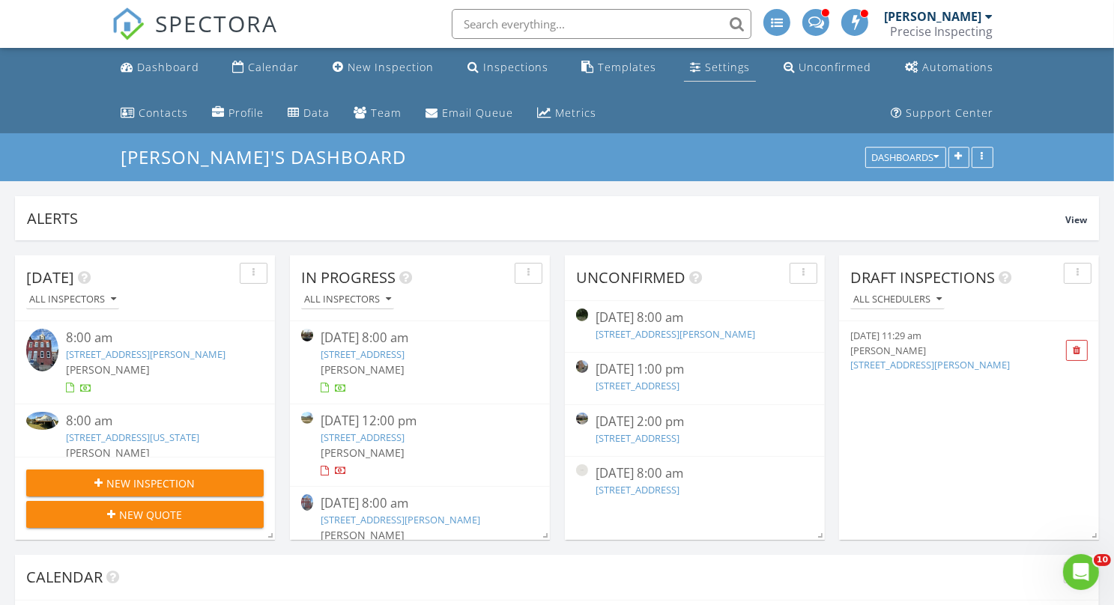
click at [705, 64] on div "Settings" at bounding box center [727, 67] width 45 height 14
